Goal: Information Seeking & Learning: Compare options

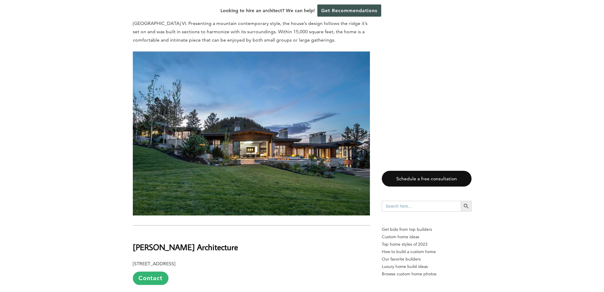
scroll to position [683, 0]
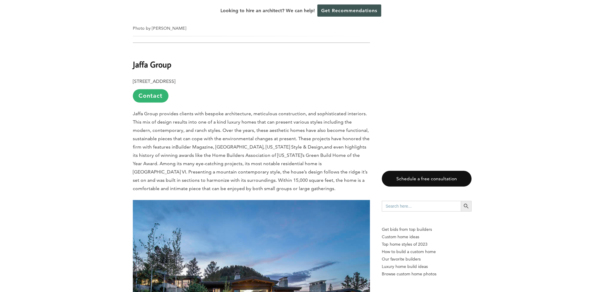
click at [160, 59] on b "Jaffa Group" at bounding box center [152, 64] width 39 height 10
click at [175, 78] on b "[STREET_ADDRESS]" at bounding box center [154, 81] width 42 height 6
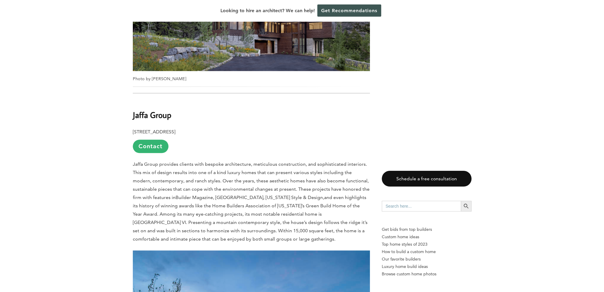
scroll to position [594, 0]
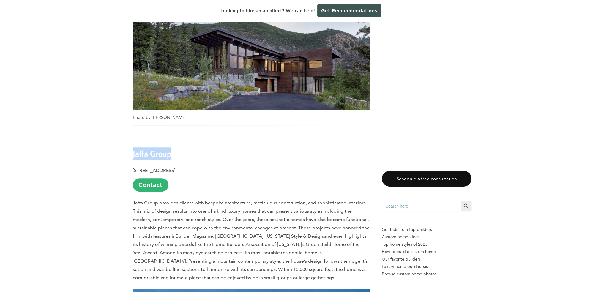
drag, startPoint x: 175, startPoint y: 146, endPoint x: 129, endPoint y: 144, distance: 46.1
copy b "Jaffa Group"
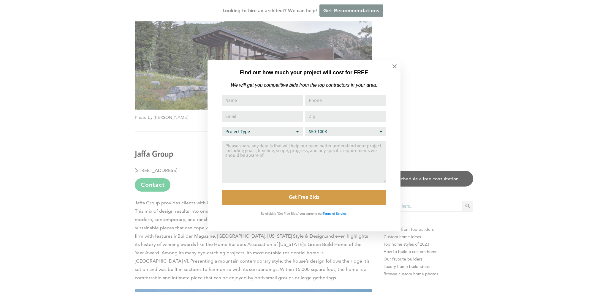
click at [102, 129] on div "Find out how much your project will cost for FREE We will get you competitive b…" at bounding box center [304, 146] width 608 height 292
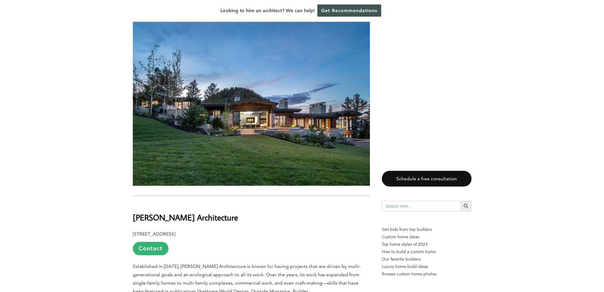
scroll to position [951, 0]
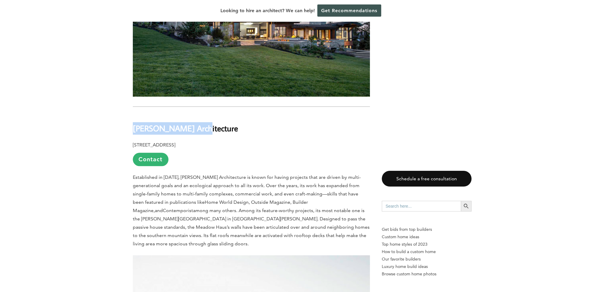
drag, startPoint x: 197, startPoint y: 121, endPoint x: 132, endPoint y: 119, distance: 65.4
copy b "[PERSON_NAME] Architecture"
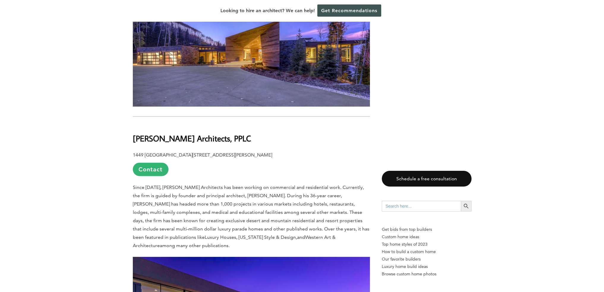
scroll to position [1842, 0]
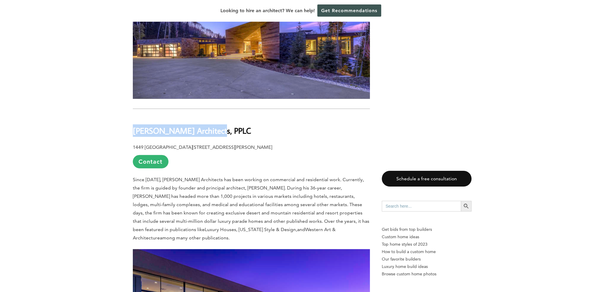
drag, startPoint x: 220, startPoint y: 112, endPoint x: 133, endPoint y: 110, distance: 86.5
click at [133, 116] on h2 "[PERSON_NAME] Architects, PPLC" at bounding box center [251, 126] width 237 height 21
copy b "[PERSON_NAME] Architects, PPLC"
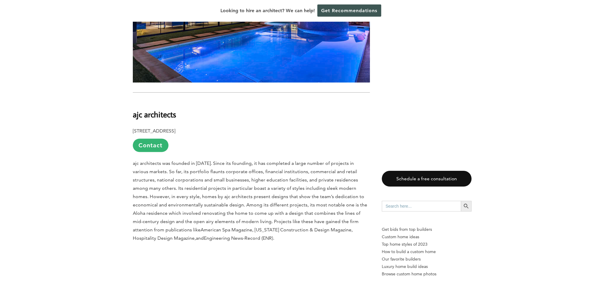
scroll to position [2169, 0]
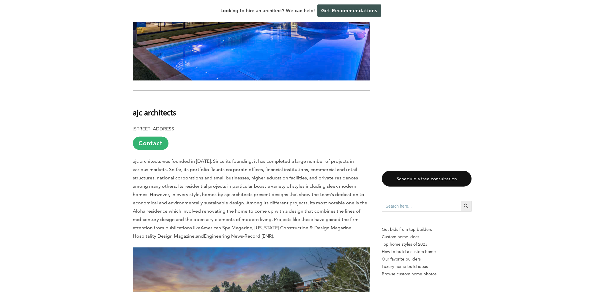
click at [174, 107] on b "ajc architects" at bounding box center [154, 112] width 43 height 10
click at [176, 98] on h2 "ajc architects" at bounding box center [251, 108] width 237 height 21
drag, startPoint x: 176, startPoint y: 85, endPoint x: 131, endPoint y: 85, distance: 45.8
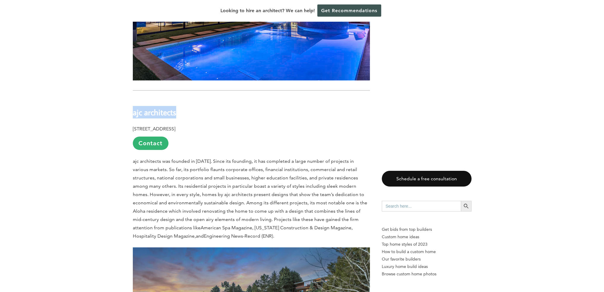
copy b "ajc architects"
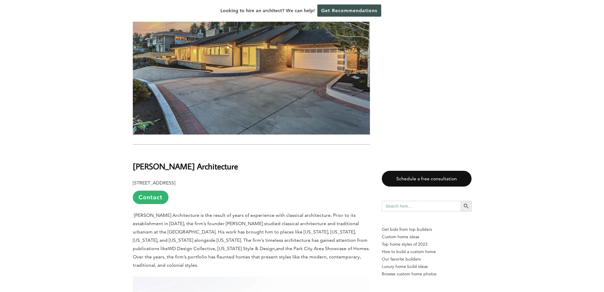
scroll to position [2496, 0]
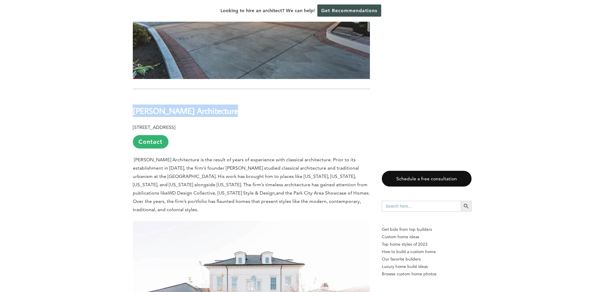
drag, startPoint x: 227, startPoint y: 87, endPoint x: 133, endPoint y: 89, distance: 94.5
click at [133, 96] on h2 "[PERSON_NAME] Architecture" at bounding box center [251, 106] width 237 height 21
copy b "[PERSON_NAME] Architecture"
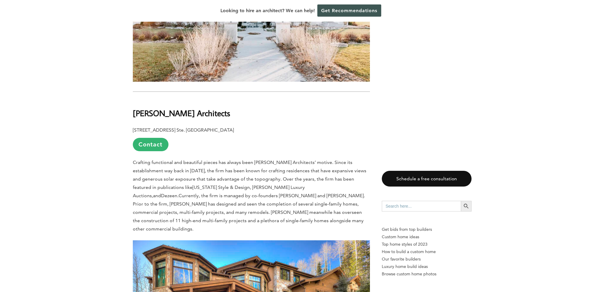
scroll to position [2822, 0]
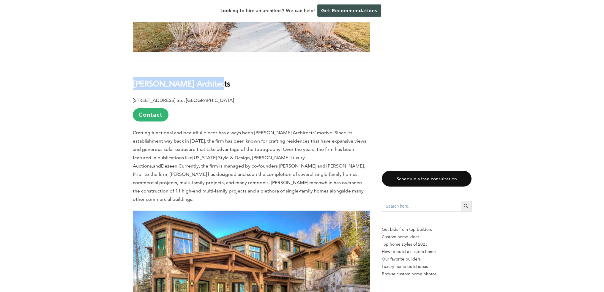
drag, startPoint x: 209, startPoint y: 50, endPoint x: 132, endPoint y: 50, distance: 76.7
click at [132, 50] on div "Last updated on [DATE] 12:33 pm [US_STATE] is known for being the central state…" at bounding box center [302, 127] width 358 height 5298
copy b "[PERSON_NAME] Architects"
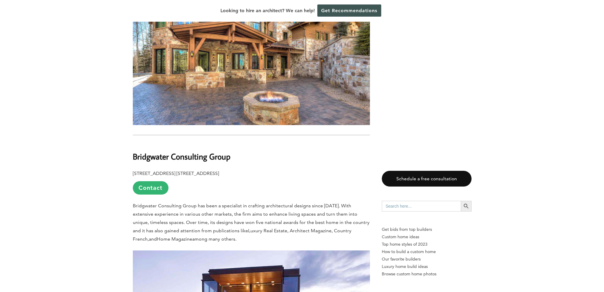
scroll to position [3120, 0]
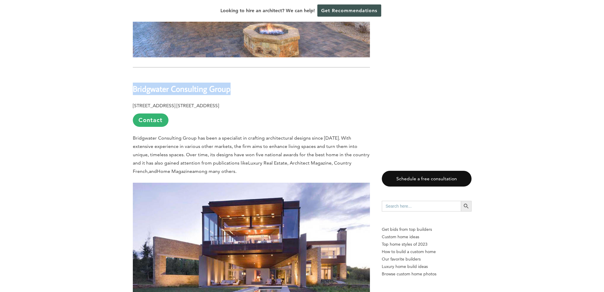
drag, startPoint x: 229, startPoint y: 48, endPoint x: 128, endPoint y: 51, distance: 100.8
copy b "Bridgwater Consulting Group"
